Goal: Transaction & Acquisition: Book appointment/travel/reservation

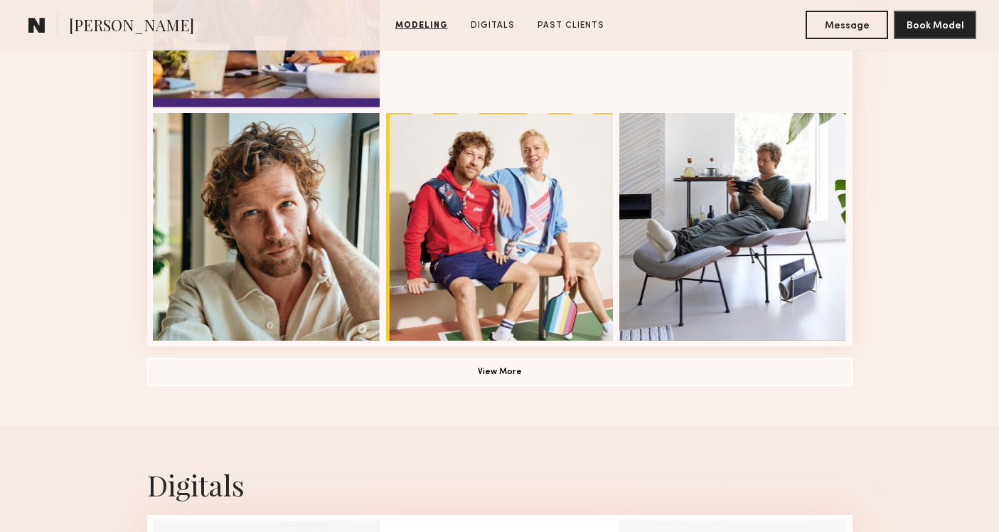
scroll to position [1003, 0]
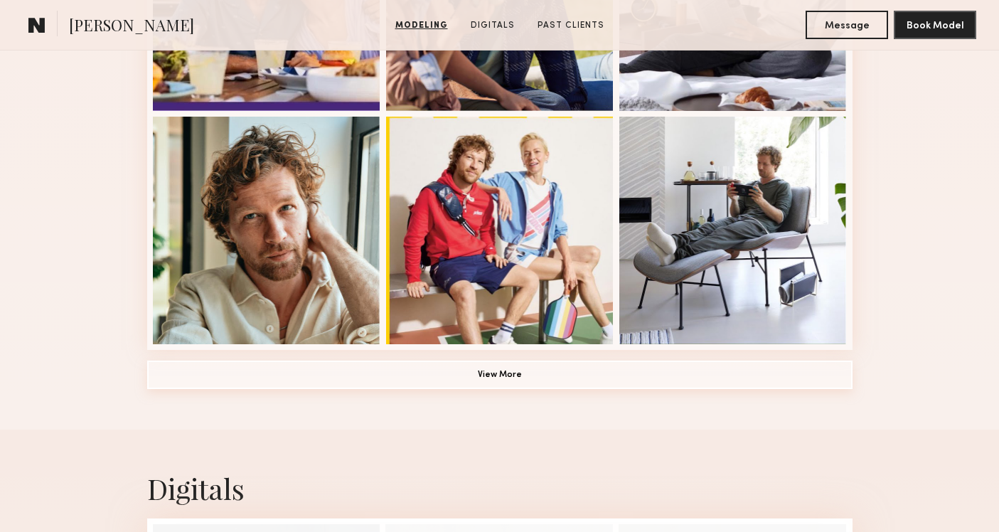
click at [504, 376] on button "View More" at bounding box center [499, 374] width 705 height 28
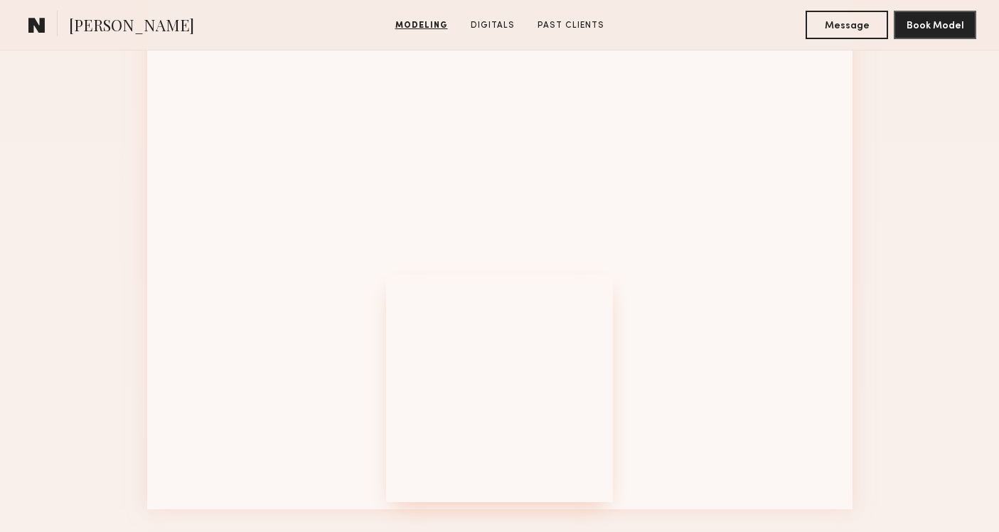
scroll to position [1777, 0]
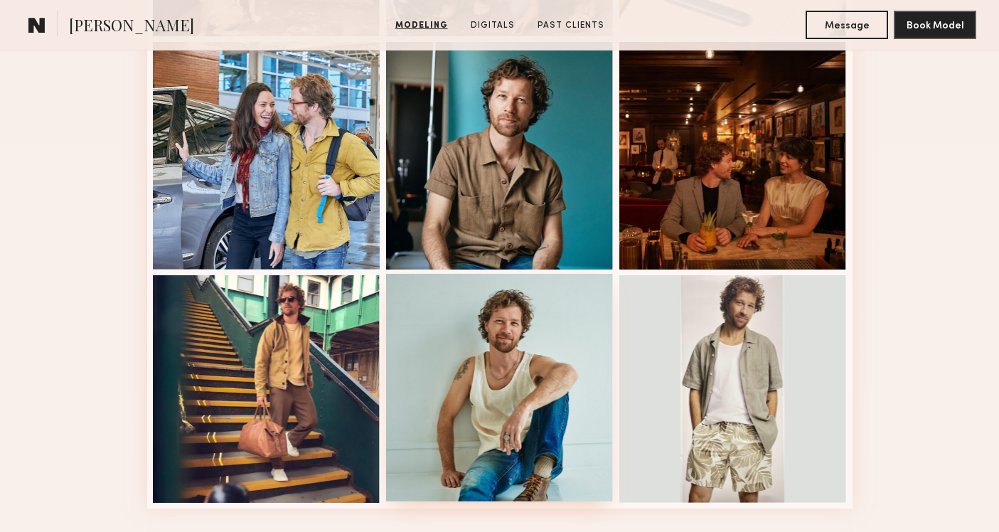
click at [503, 383] on div at bounding box center [500, 388] width 228 height 228
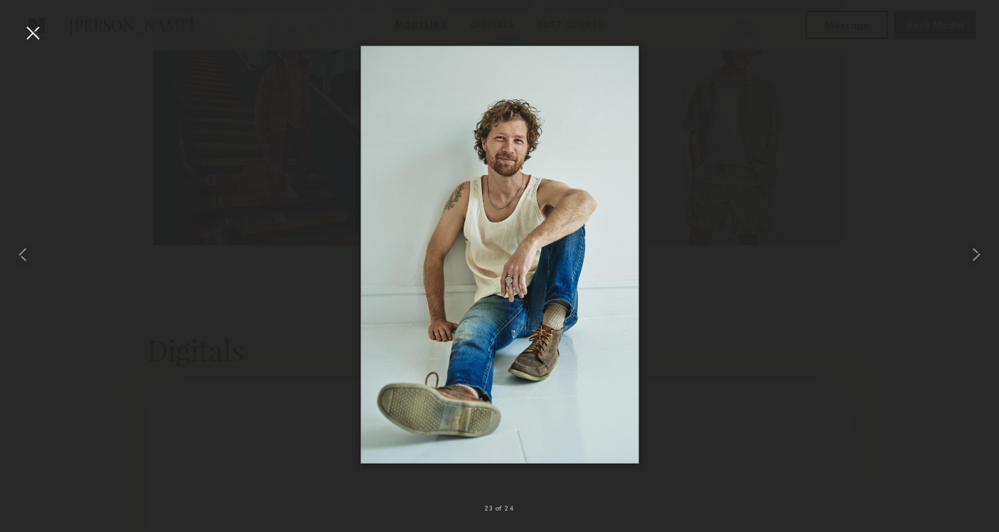
scroll to position [2047, 0]
click at [32, 29] on div at bounding box center [32, 32] width 23 height 23
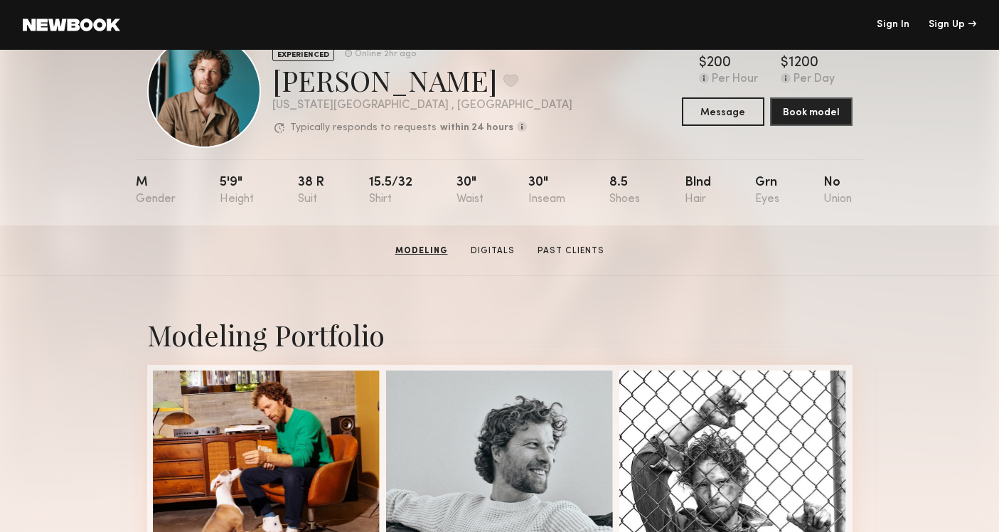
scroll to position [0, 0]
